Goal: Go to known website: Access a specific website the user already knows

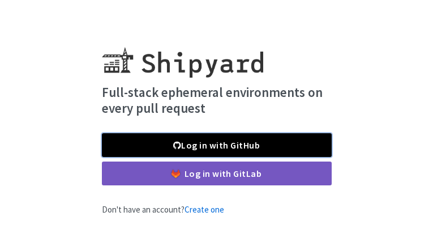
click at [289, 145] on link "Log in with GitHub" at bounding box center [217, 145] width 230 height 24
